Goal: Information Seeking & Learning: Check status

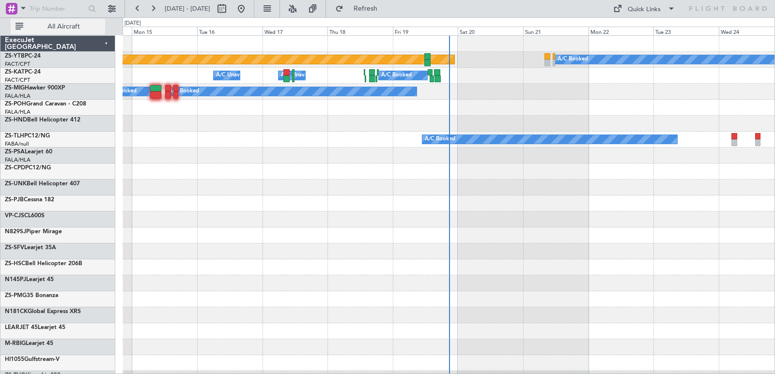
click at [49, 25] on span "All Aircraft" at bounding box center [63, 26] width 77 height 7
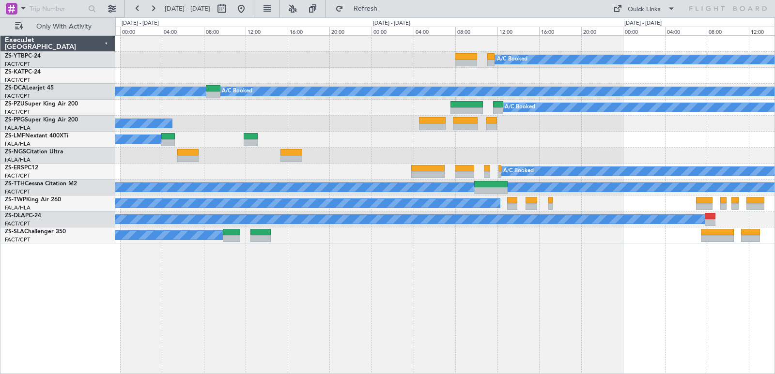
click at [256, 293] on div "A/C Booked Planned Maint Lanseria A/C Booked A/C Booked A/C Booked A/C Booked A…" at bounding box center [445, 204] width 660 height 339
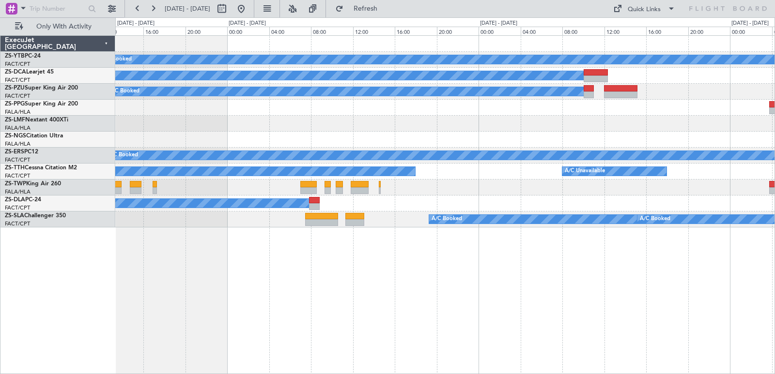
click at [291, 235] on div "A/C Booked A/C Booked A/C Booked A/C Booked A/C Booked A/C Unavailable A/C Unav…" at bounding box center [445, 204] width 660 height 339
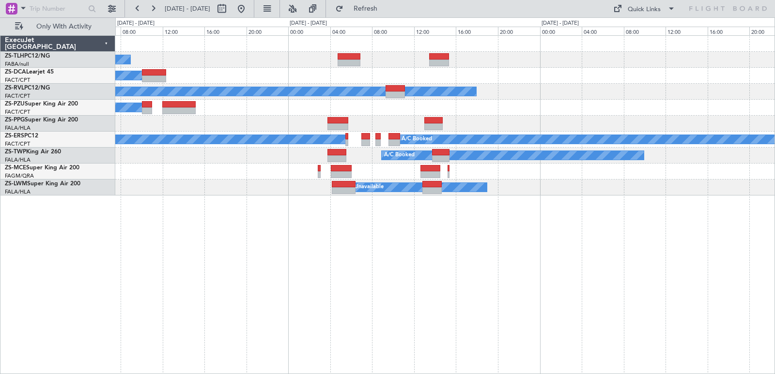
click at [191, 179] on div "A/C Booked A/C Booked A/C Unavailable A/C Booked A/C Booked A/C Booked A/C Book…" at bounding box center [445, 204] width 660 height 339
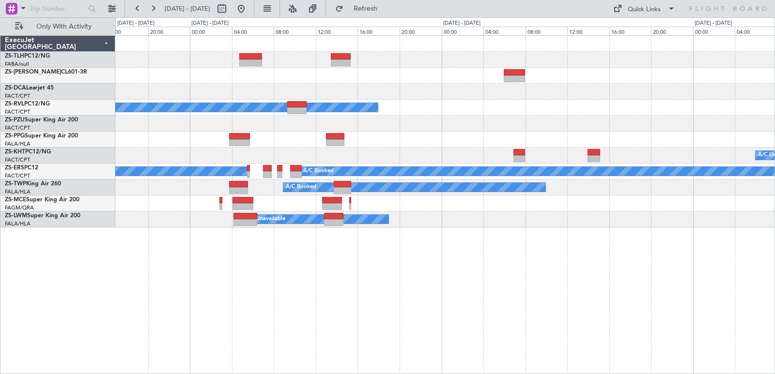
click at [219, 190] on div "A/C Booked" at bounding box center [444, 188] width 659 height 16
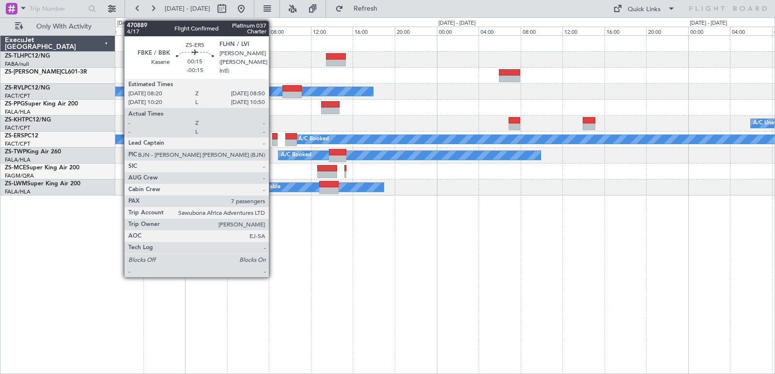
click at [273, 139] on div at bounding box center [274, 136] width 5 height 7
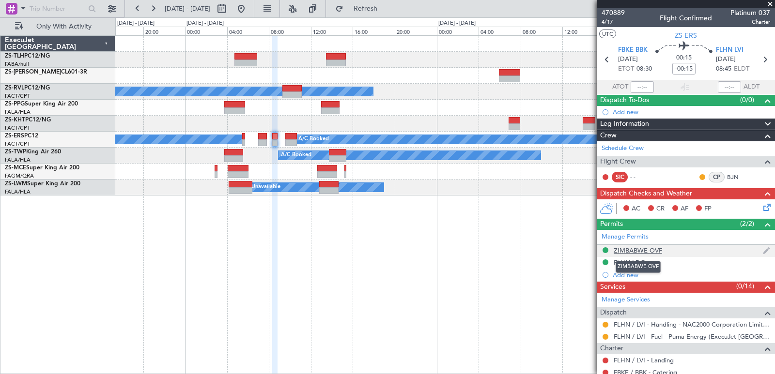
click at [625, 248] on div "ZIMBABWE OVF" at bounding box center [638, 251] width 48 height 8
